Goal: Obtain resource: Download file/media

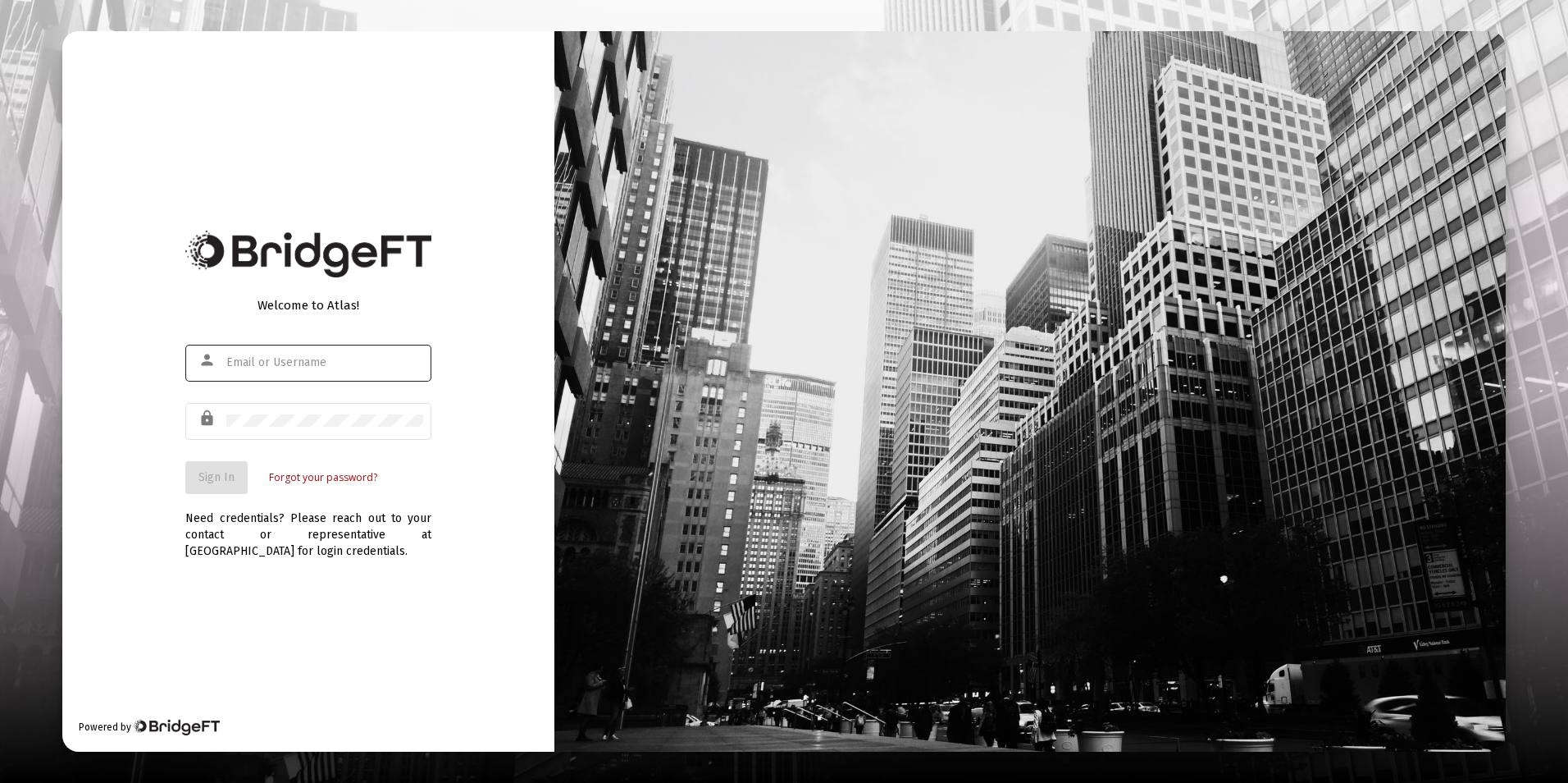
click at [278, 362] on input "text" at bounding box center [325, 363] width 197 height 14
type input "[EMAIL_ADDRESS][DOMAIN_NAME]"
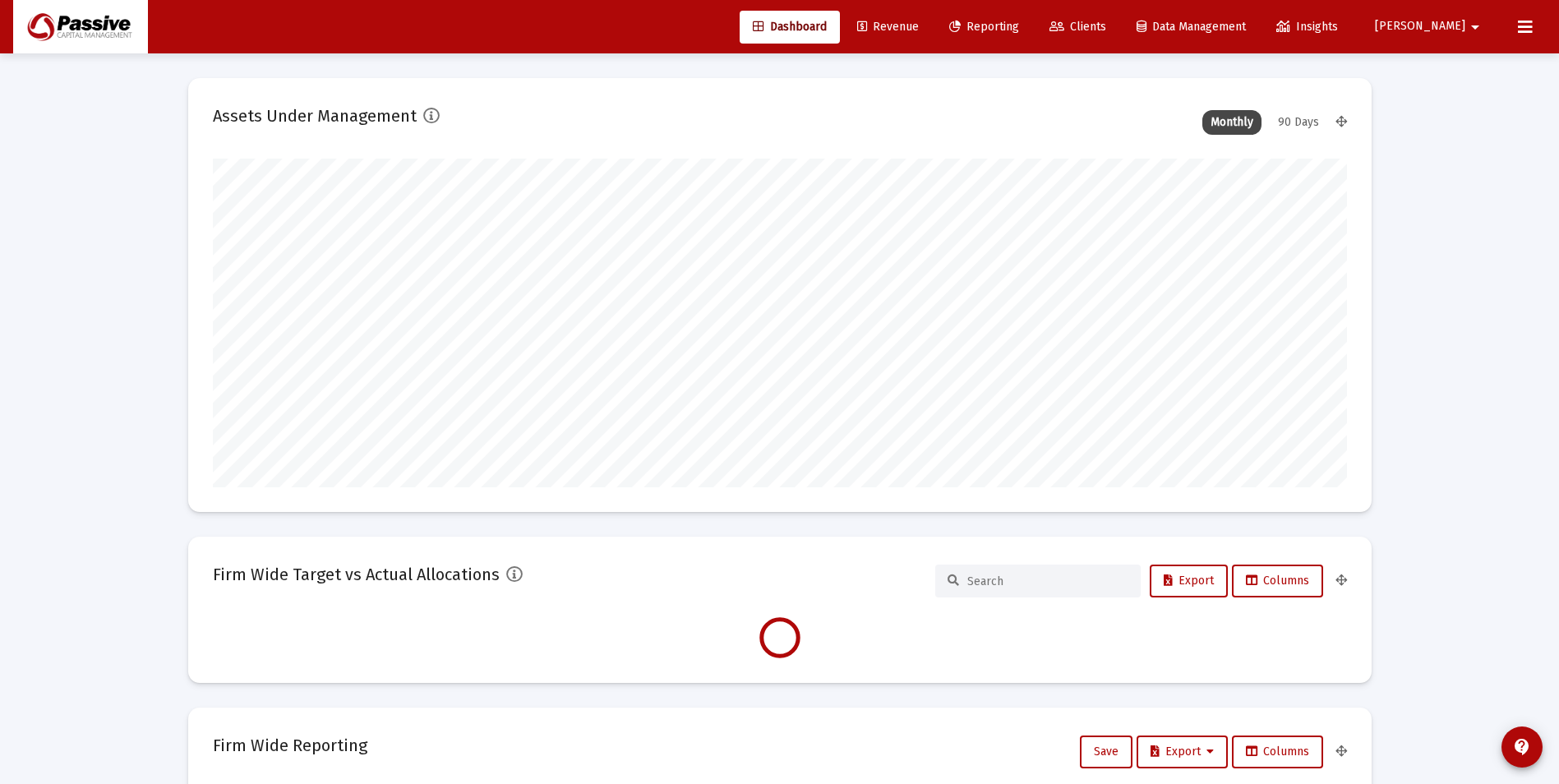
scroll to position [329, 610]
click at [1119, 15] on link "Clients" at bounding box center [1077, 27] width 83 height 33
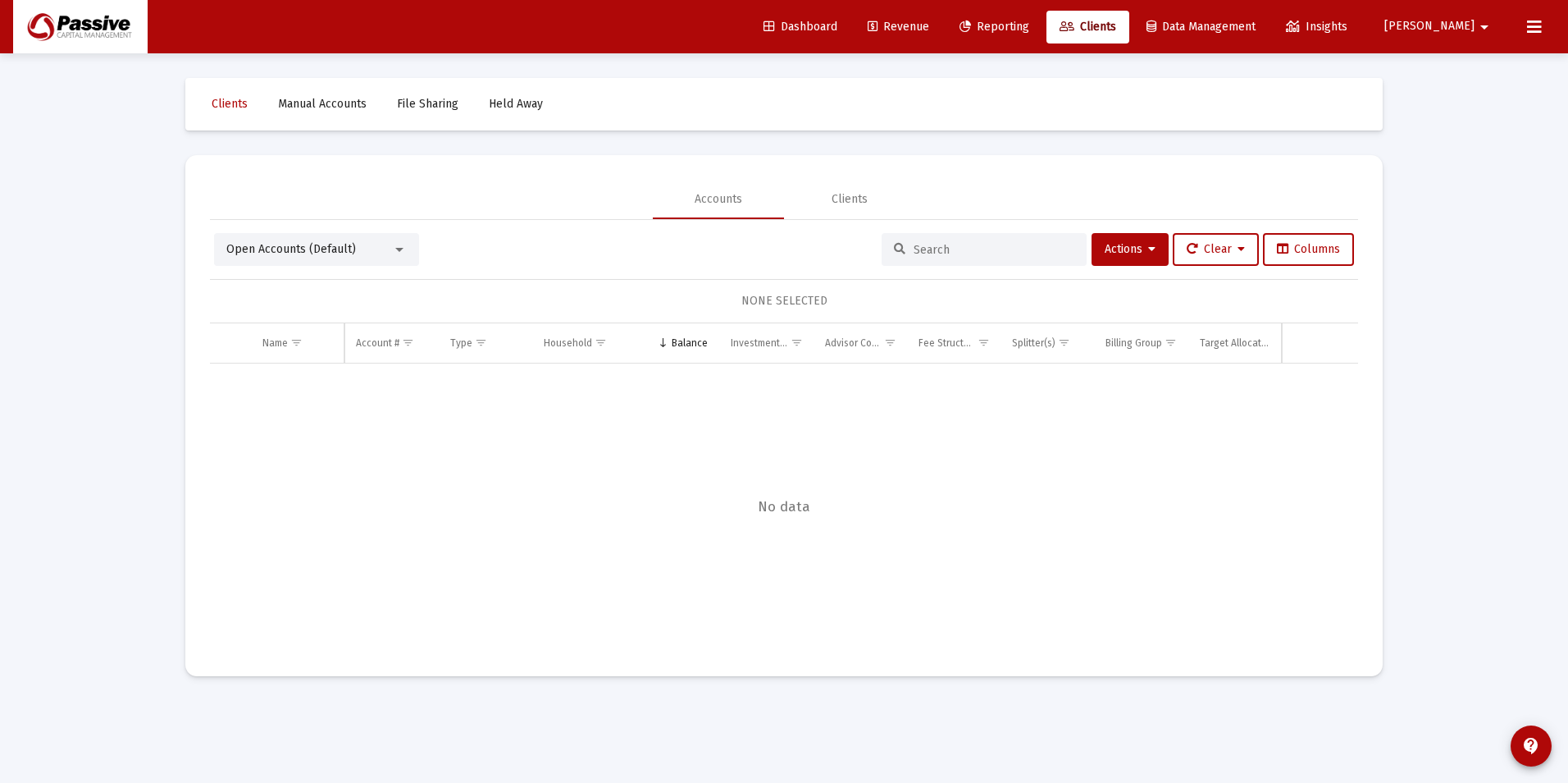
click at [971, 241] on div at bounding box center [984, 249] width 205 height 33
click at [971, 251] on input at bounding box center [994, 250] width 161 height 14
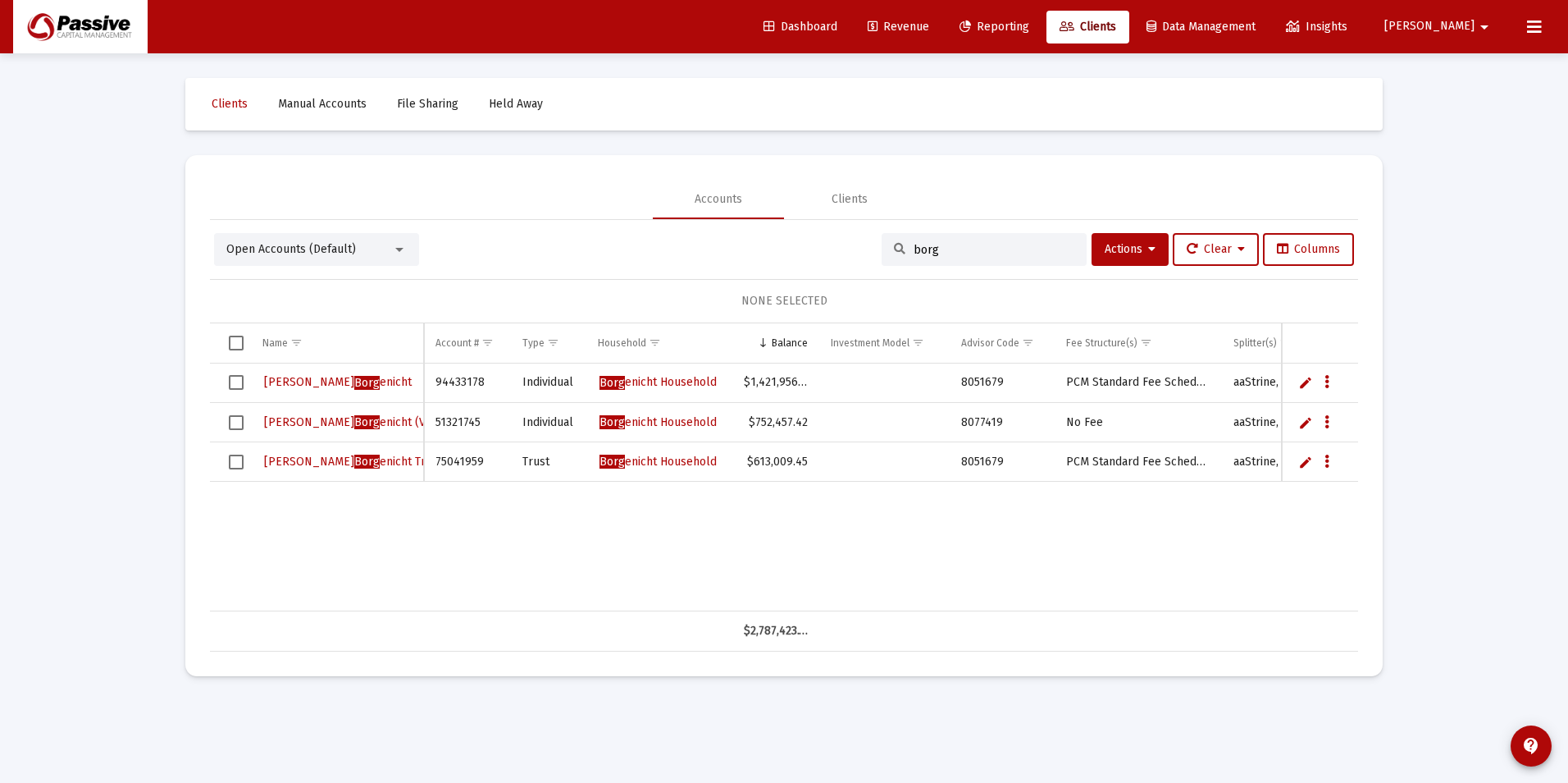
type input "borg"
click at [357, 459] on span "[PERSON_NAME] enicht Trust" at bounding box center [353, 461] width 178 height 14
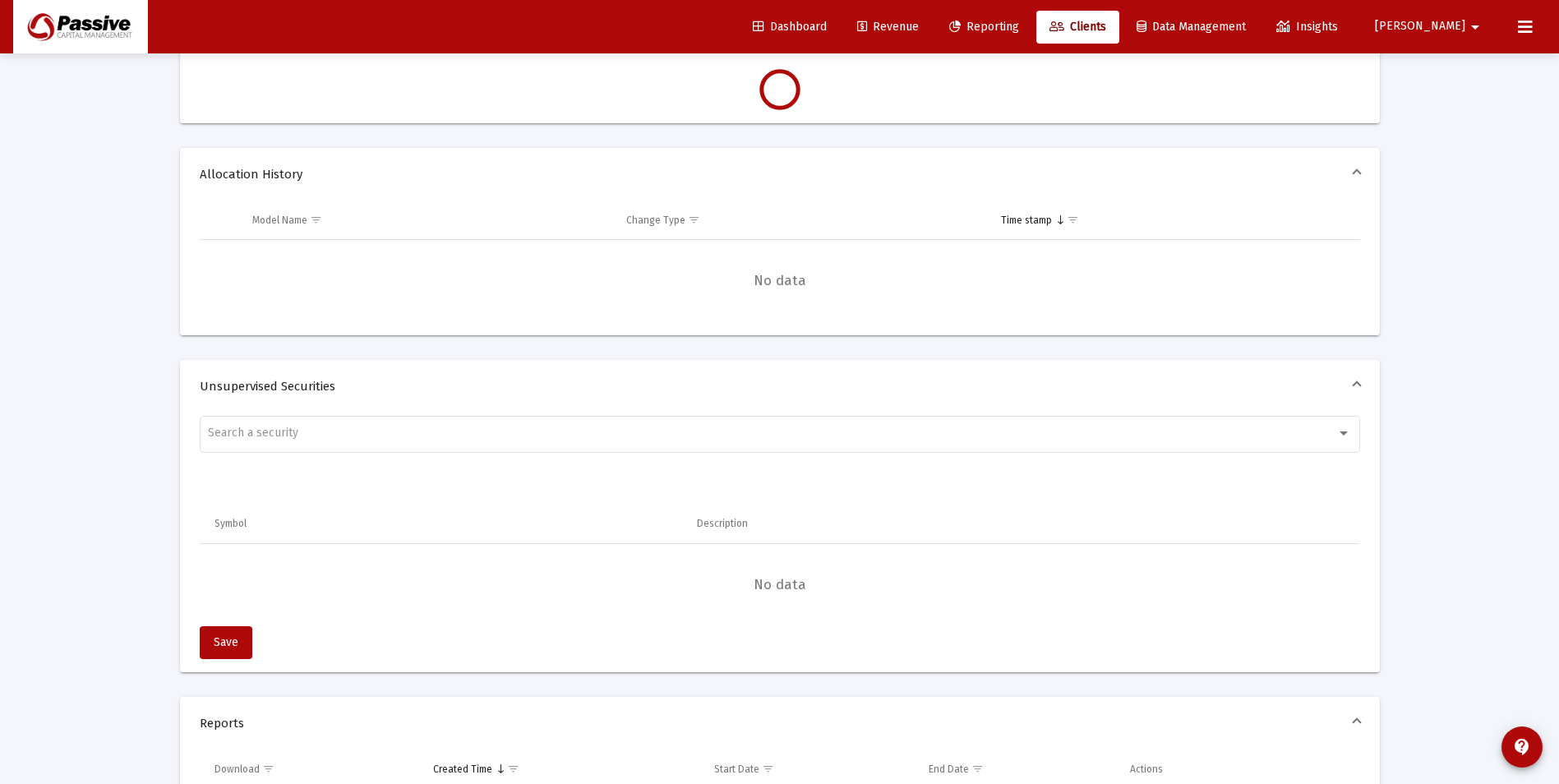
scroll to position [986, 0]
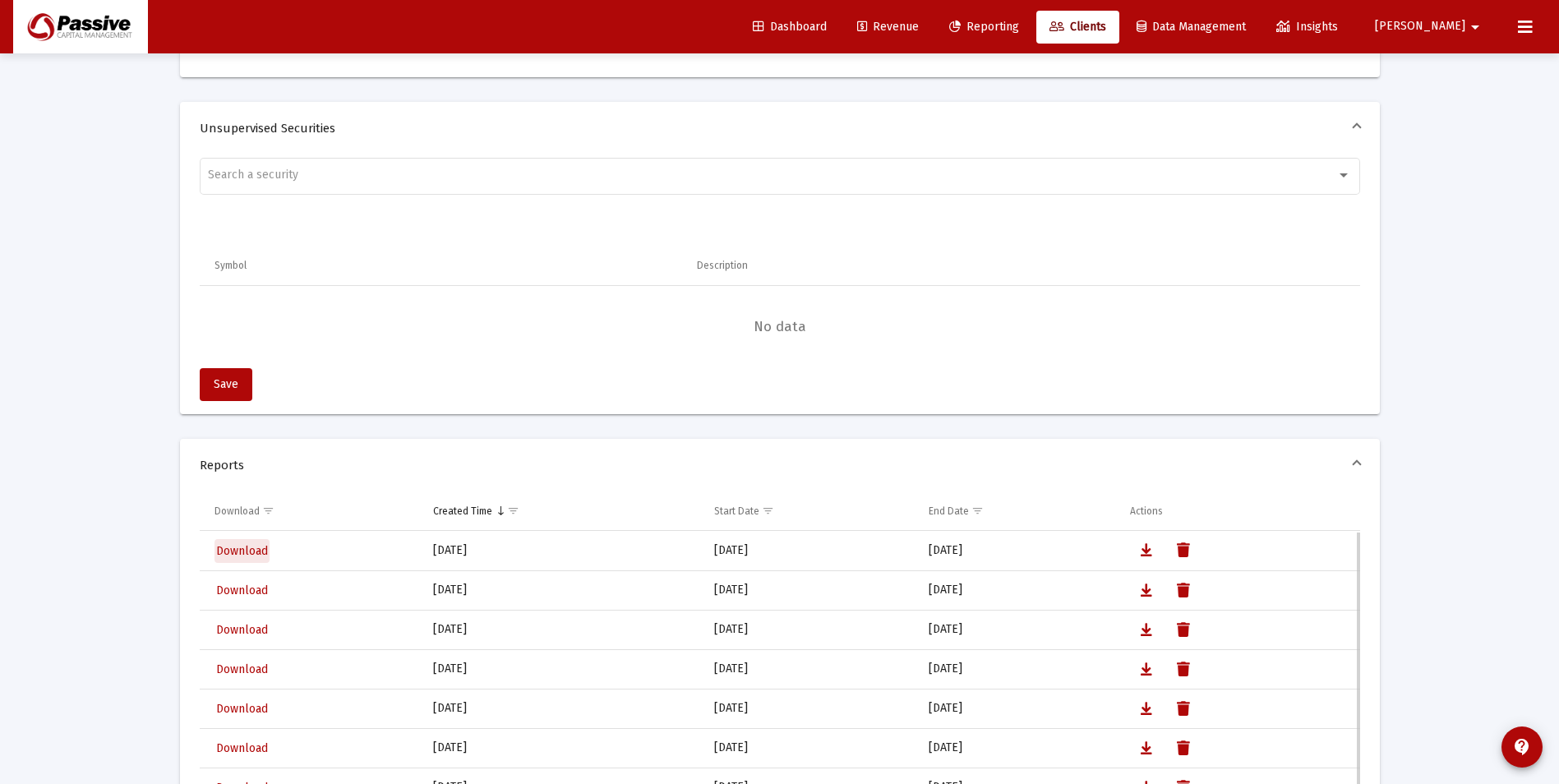
click at [235, 548] on span "Download" at bounding box center [242, 551] width 52 height 14
